Goal: Information Seeking & Learning: Learn about a topic

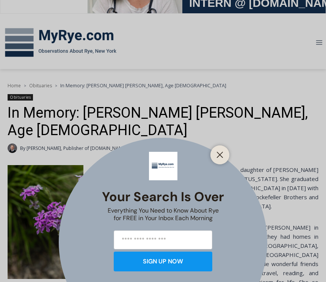
scroll to position [85, 0]
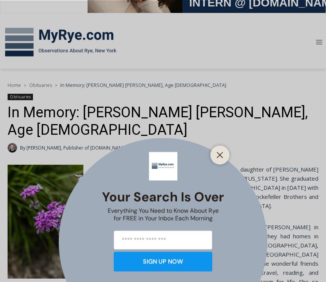
click at [224, 160] on button "Close" at bounding box center [219, 154] width 11 height 11
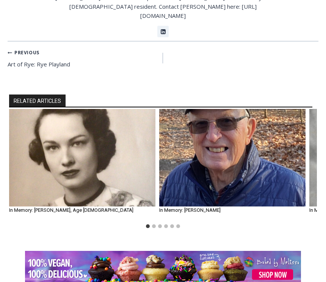
scroll to position [0, 0]
click at [227, 109] on img "2 of 6" at bounding box center [232, 157] width 146 height 97
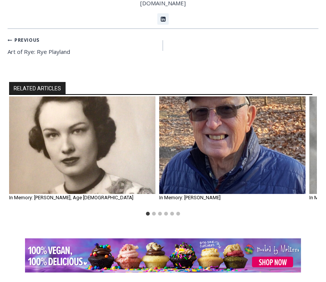
click at [41, 97] on img "1 of 6" at bounding box center [82, 145] width 146 height 97
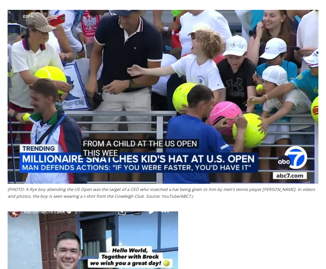
scroll to position [677, 0]
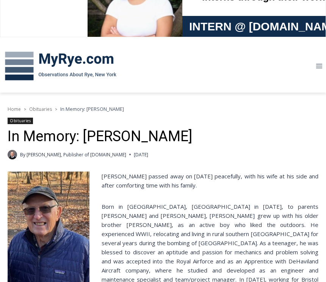
scroll to position [34, 0]
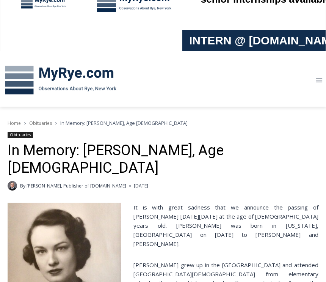
scroll to position [37, 0]
